Goal: Task Accomplishment & Management: Manage account settings

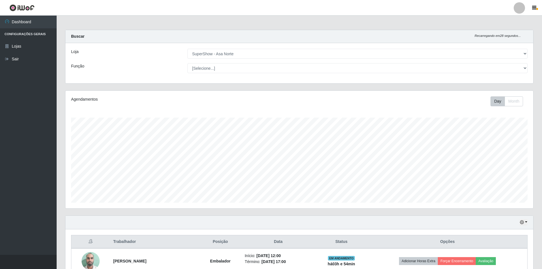
select select "71"
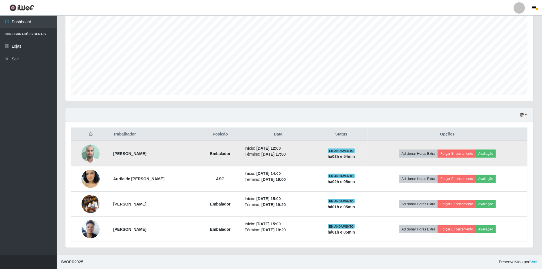
scroll to position [118, 468]
drag, startPoint x: 0, startPoint y: 0, endPoint x: 193, endPoint y: 152, distance: 246.0
click at [154, 151] on tr "[PERSON_NAME] Início: [DATE] 12:00 Término: [DATE] 17:00 EM ANDAMENTO há 03 h e…" at bounding box center [299, 154] width 457 height 26
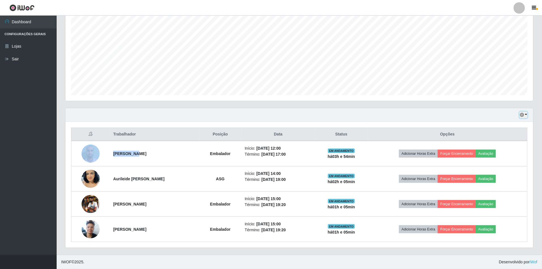
click at [523, 114] on icon "button" at bounding box center [522, 115] width 4 height 4
click at [498, 133] on button "1 dia" at bounding box center [505, 137] width 45 height 12
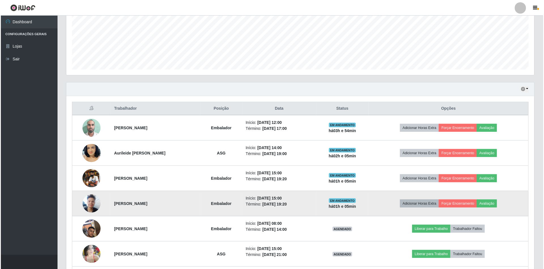
scroll to position [184, 0]
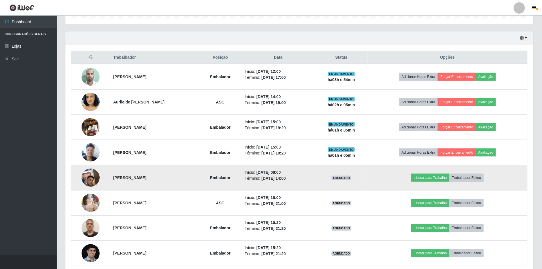
click at [88, 183] on img at bounding box center [91, 178] width 18 height 24
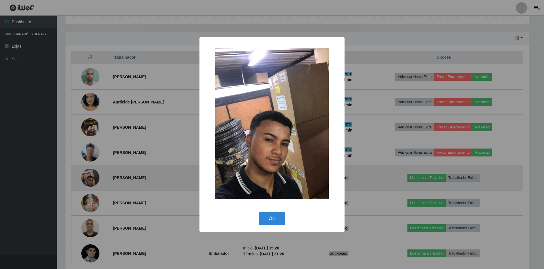
click at [259, 212] on button "OK" at bounding box center [272, 218] width 26 height 13
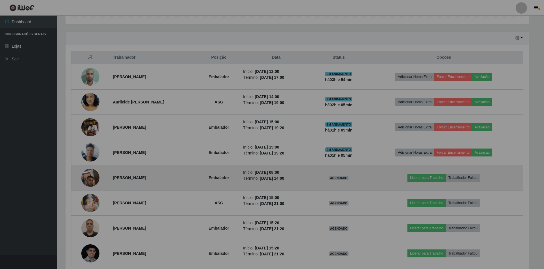
scroll to position [118, 468]
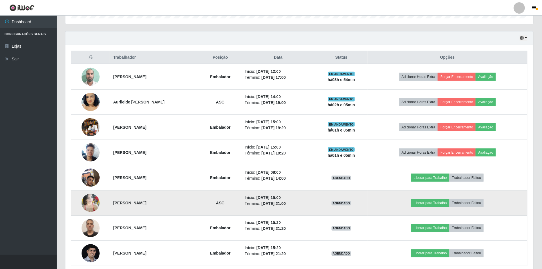
click at [80, 209] on td at bounding box center [90, 202] width 39 height 25
click at [84, 204] on img at bounding box center [91, 203] width 18 height 24
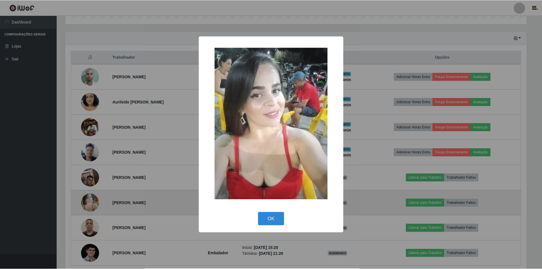
scroll to position [118, 463]
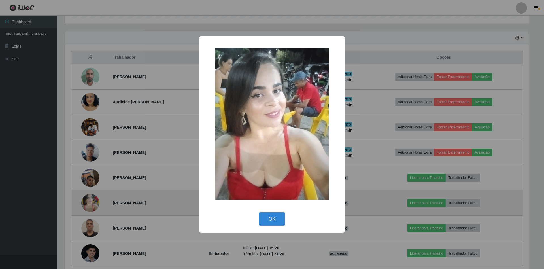
click at [259, 212] on button "OK" at bounding box center [272, 218] width 26 height 13
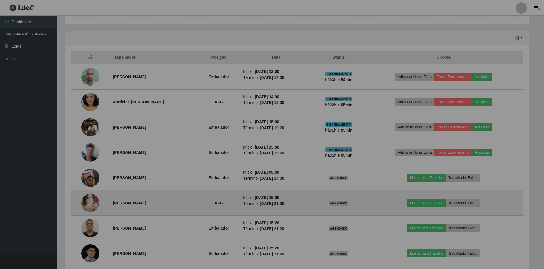
scroll to position [118, 468]
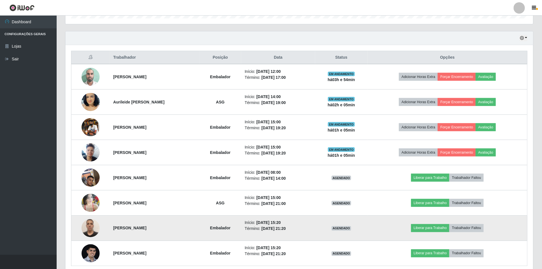
click at [91, 223] on img at bounding box center [91, 228] width 18 height 24
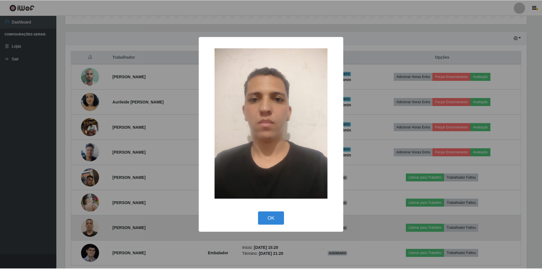
scroll to position [118, 463]
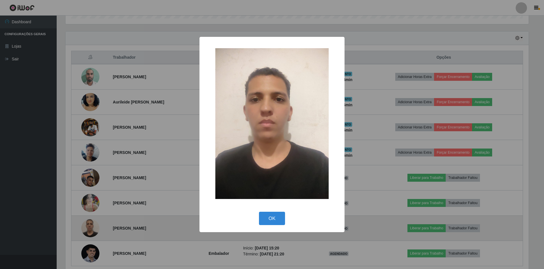
click at [259, 212] on button "OK" at bounding box center [272, 218] width 26 height 13
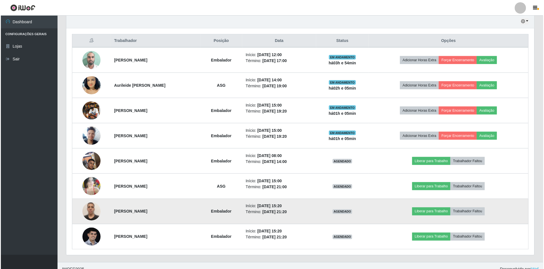
scroll to position [210, 0]
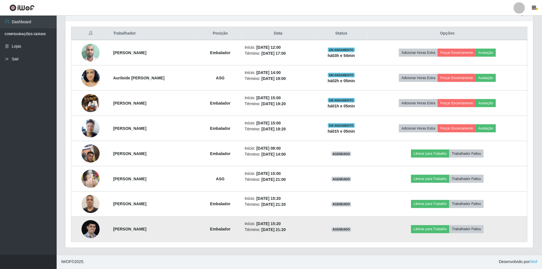
click at [95, 222] on img at bounding box center [91, 229] width 18 height 18
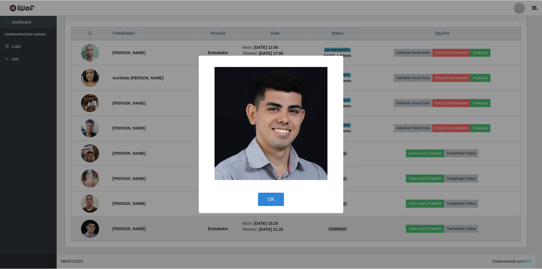
scroll to position [118, 463]
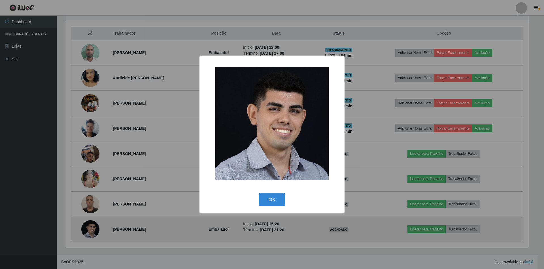
click at [259, 193] on button "OK" at bounding box center [272, 199] width 26 height 13
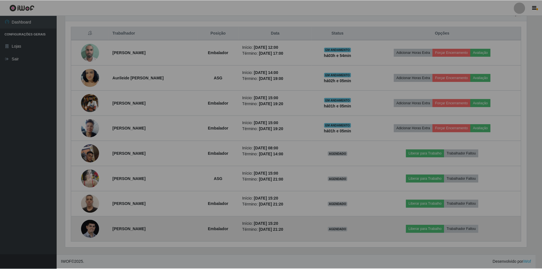
scroll to position [118, 468]
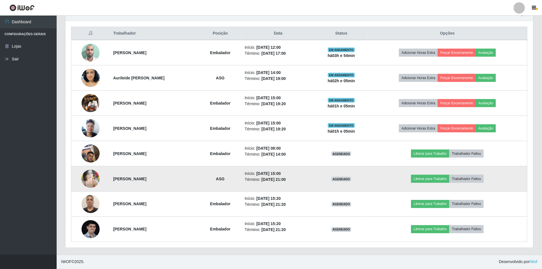
drag, startPoint x: 280, startPoint y: 169, endPoint x: 297, endPoint y: 171, distance: 17.5
click at [297, 171] on td "Início: [DATE] 15:00 Término: [DATE] 21:00" at bounding box center [278, 178] width 74 height 25
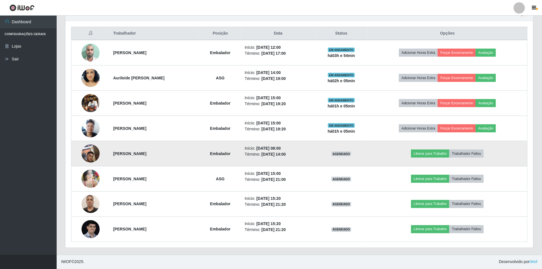
drag, startPoint x: 281, startPoint y: 145, endPoint x: 296, endPoint y: 148, distance: 15.4
click at [296, 148] on li "Início: [DATE] 08:00" at bounding box center [278, 148] width 67 height 6
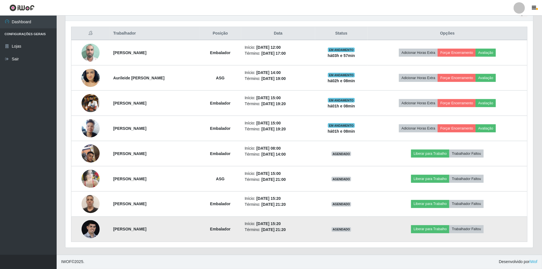
drag, startPoint x: 245, startPoint y: 140, endPoint x: 310, endPoint y: 226, distance: 107.5
click at [310, 226] on tbody "[PERSON_NAME] Início: [DATE] 12:00 Término: [DATE] 17:00 EM ANDAMENTO há 03 h e…" at bounding box center [299, 141] width 457 height 202
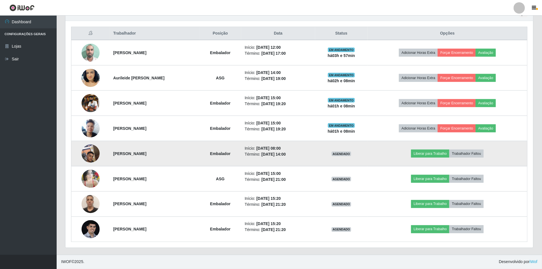
click at [313, 161] on td "Início: [DATE] 08:00 Término: [DATE] 14:00" at bounding box center [278, 153] width 74 height 25
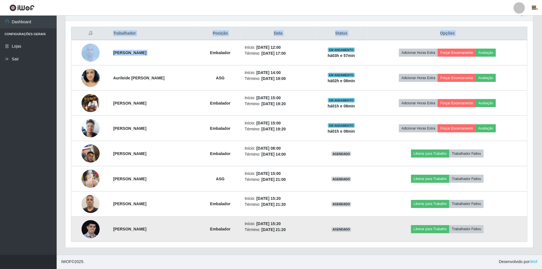
drag, startPoint x: 211, startPoint y: 44, endPoint x: 389, endPoint y: 223, distance: 252.3
click at [401, 239] on tbody "[PERSON_NAME] Início: [DATE] 12:00 Término: [DATE] 17:00 EM ANDAMENTO há 03 h e…" at bounding box center [299, 141] width 457 height 202
click at [389, 222] on td "Liberar para Trabalho Trabalhador Faltou" at bounding box center [448, 229] width 160 height 25
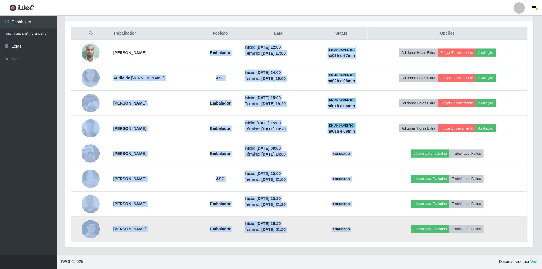
drag, startPoint x: 209, startPoint y: 44, endPoint x: 366, endPoint y: 230, distance: 244.1
click at [366, 230] on tbody "[PERSON_NAME] Início: [DATE] 12:00 Término: [DATE] 17:00 EM ANDAMENTO há 03 h e…" at bounding box center [299, 141] width 457 height 202
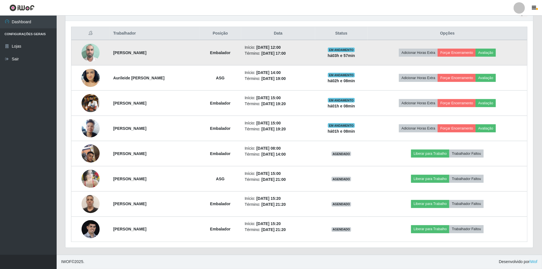
click at [200, 49] on td "[PERSON_NAME]" at bounding box center [155, 53] width 90 height 26
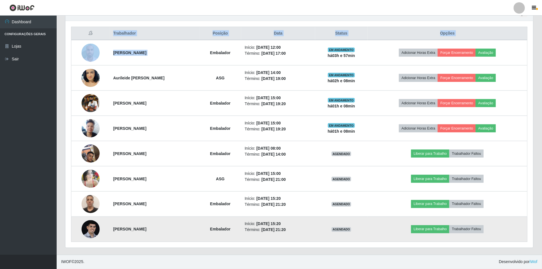
drag, startPoint x: 211, startPoint y: 49, endPoint x: 385, endPoint y: 234, distance: 253.9
click at [385, 235] on tbody "[PERSON_NAME] Início: [DATE] 12:00 Término: [DATE] 17:00 EM ANDAMENTO há 03 h e…" at bounding box center [299, 141] width 457 height 202
drag, startPoint x: 385, startPoint y: 234, endPoint x: 379, endPoint y: 216, distance: 18.7
click at [385, 234] on td "Liberar para Trabalho Trabalhador Faltou" at bounding box center [448, 229] width 160 height 25
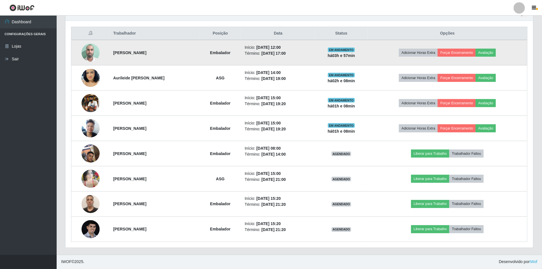
click at [191, 48] on td "[PERSON_NAME]" at bounding box center [155, 53] width 90 height 26
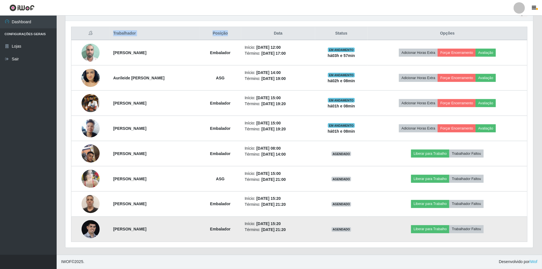
drag, startPoint x: 244, startPoint y: 39, endPoint x: 387, endPoint y: 222, distance: 232.3
click at [387, 222] on table "Trabalhador Posição Data Status Opções [PERSON_NAME] Embalador Início: [DATE] 1…" at bounding box center [299, 134] width 457 height 215
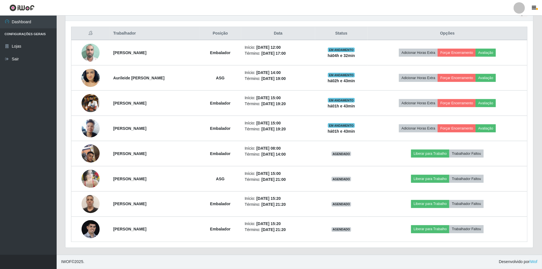
click at [319, 6] on header "Perfil Alterar Senha Sair" at bounding box center [271, 8] width 542 height 16
click at [363, 33] on th "Status" at bounding box center [341, 33] width 53 height 13
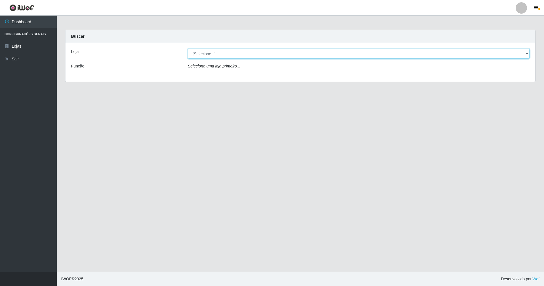
click at [233, 56] on select "[Selecione...] SuperShow - Asa Norte" at bounding box center [359, 54] width 342 height 10
select select "71"
click at [188, 49] on select "[Selecione...] SuperShow - Asa Norte" at bounding box center [359, 54] width 342 height 10
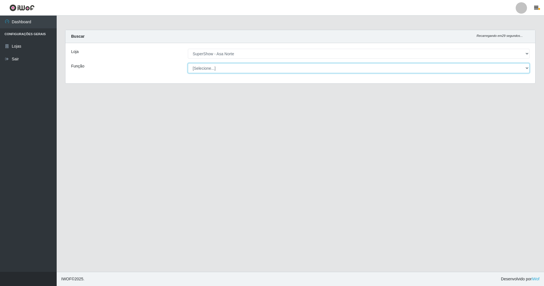
click at [224, 64] on select "[Selecione...] ASG ASG + ASG ++ Auxiliar de Depósito Auxiliar de Depósito + Aux…" at bounding box center [359, 68] width 342 height 10
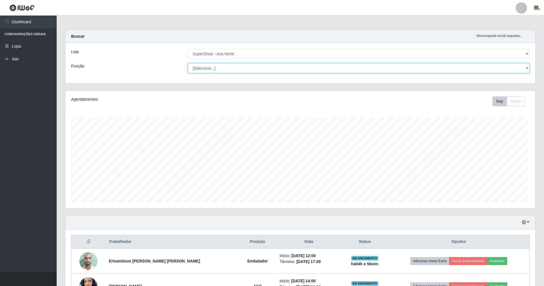
click at [188, 63] on select "[Selecione...] ASG ASG + ASG ++ Auxiliar de Depósito Auxiliar de Depósito + Aux…" at bounding box center [359, 68] width 342 height 10
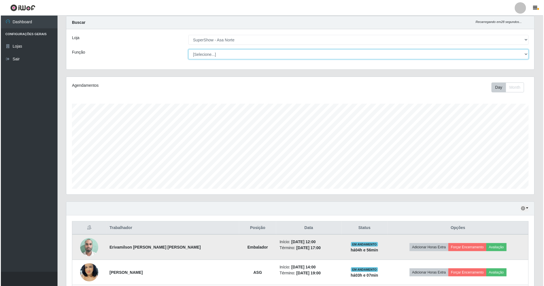
scroll to position [75, 0]
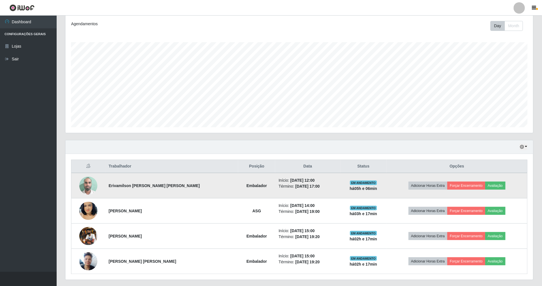
click at [93, 184] on img at bounding box center [88, 185] width 18 height 24
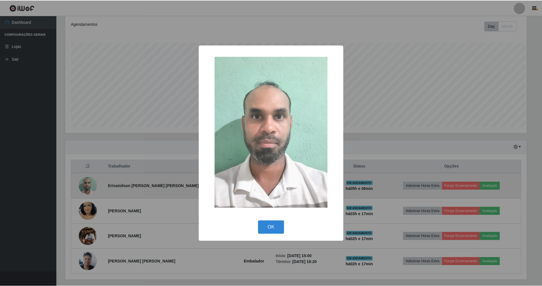
scroll to position [118, 463]
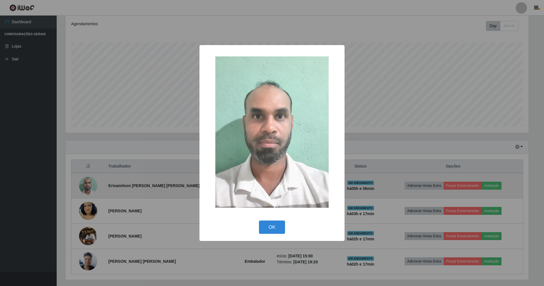
click at [259, 221] on button "OK" at bounding box center [272, 227] width 26 height 13
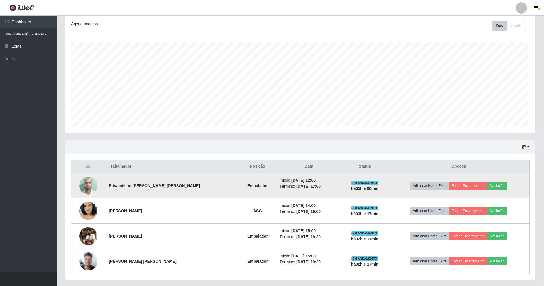
scroll to position [118, 468]
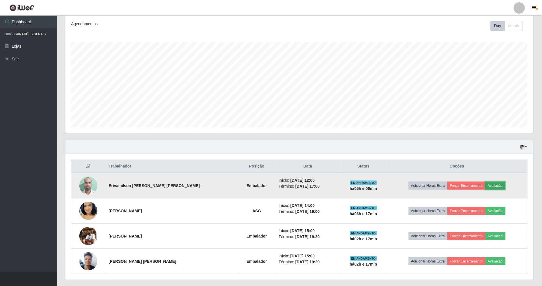
click at [488, 189] on button "Avaliação" at bounding box center [496, 186] width 20 height 8
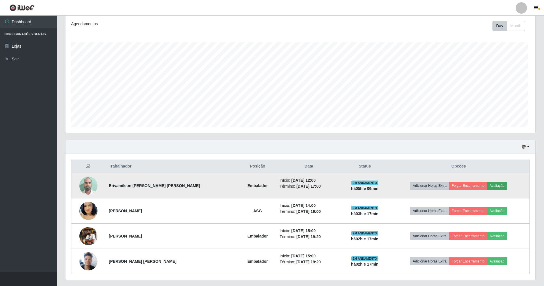
scroll to position [118, 463]
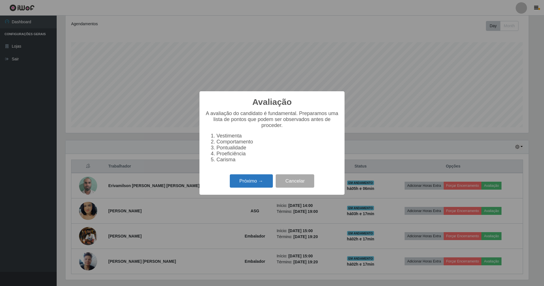
click at [239, 182] on button "Próximo →" at bounding box center [251, 180] width 43 height 13
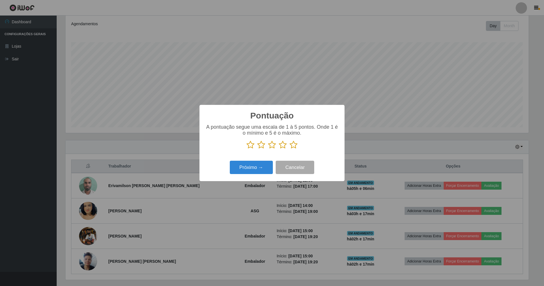
click at [291, 147] on icon at bounding box center [294, 145] width 8 height 9
click at [290, 149] on input "radio" at bounding box center [290, 149] width 0 height 0
click at [265, 166] on button "Próximo →" at bounding box center [251, 167] width 43 height 13
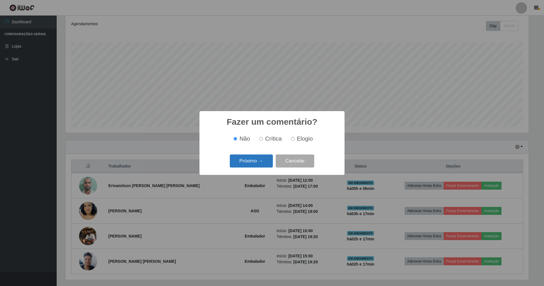
click at [257, 159] on button "Próximo →" at bounding box center [251, 160] width 43 height 13
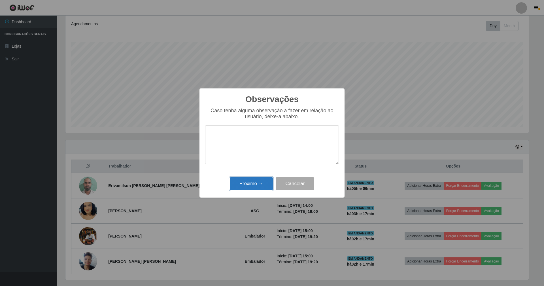
click at [254, 184] on button "Próximo →" at bounding box center [251, 183] width 43 height 13
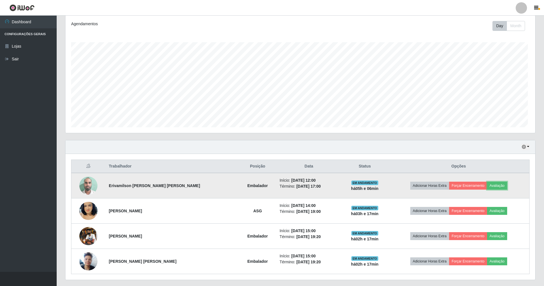
scroll to position [118, 468]
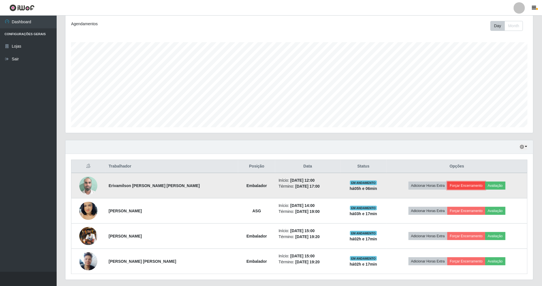
click at [462, 187] on button "Forçar Encerramento" at bounding box center [467, 186] width 38 height 8
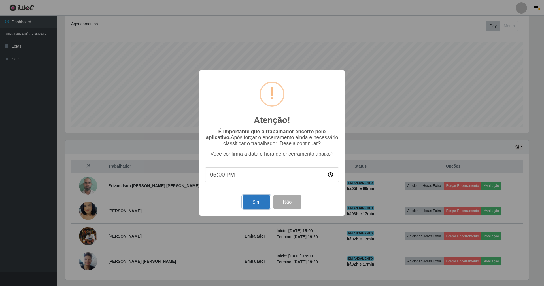
click at [253, 200] on button "Sim" at bounding box center [256, 201] width 27 height 13
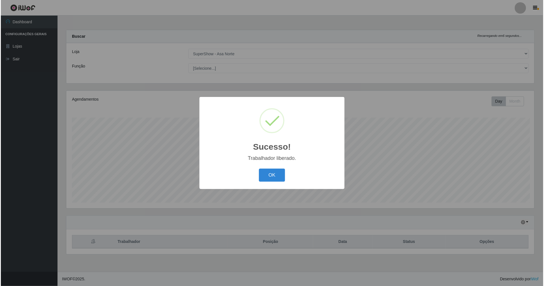
scroll to position [0, 0]
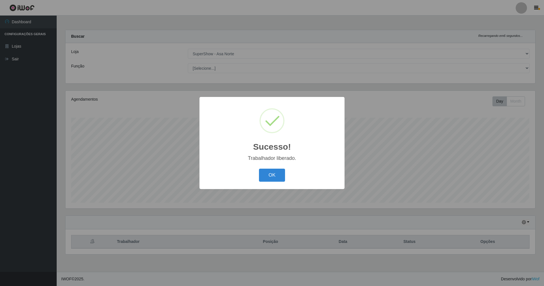
click at [259, 169] on button "OK" at bounding box center [272, 175] width 26 height 13
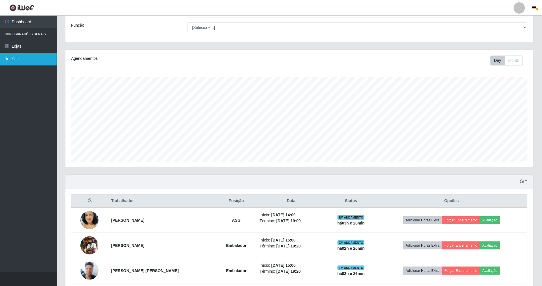
scroll to position [29, 0]
